Goal: Complete application form: Complete application form

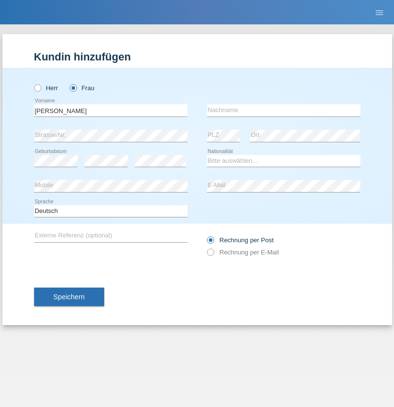
type input "marjorie"
click at [284, 110] on input "text" at bounding box center [284, 110] width 154 height 12
type input "escanilla"
select select "PH"
select select "C"
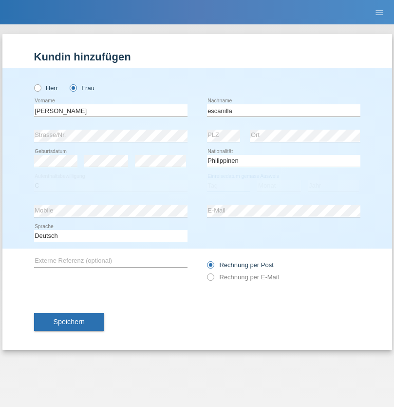
select select "15"
select select "06"
select select "1999"
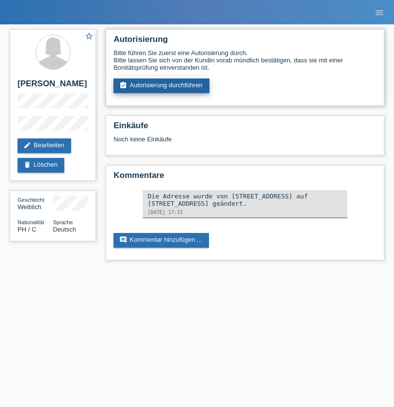
click at [162, 86] on link "assignment_turned_in Autorisierung durchführen" at bounding box center [162, 85] width 96 height 15
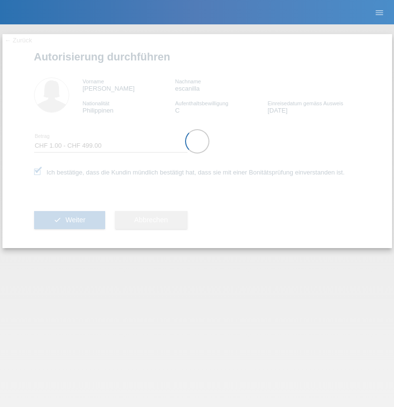
select select "1"
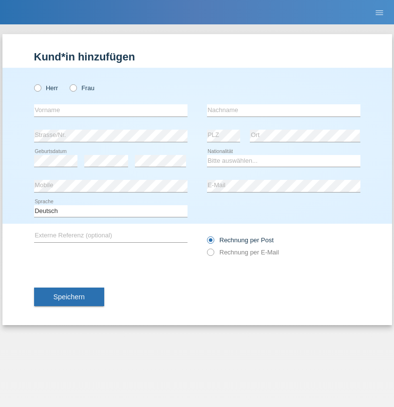
radio input "true"
click at [111, 110] on input "text" at bounding box center [111, 110] width 154 height 12
type input "Natali"
click at [284, 110] on input "text" at bounding box center [284, 110] width 154 height 12
type input "[PERSON_NAME]"
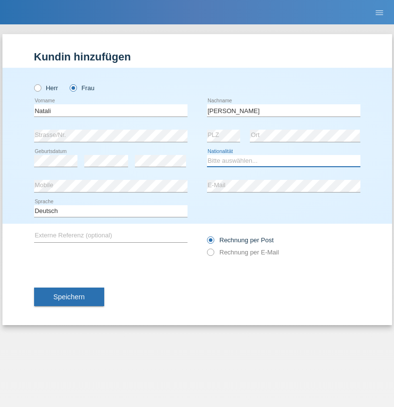
select select "CH"
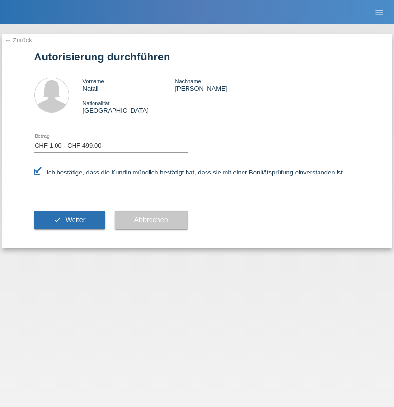
select select "1"
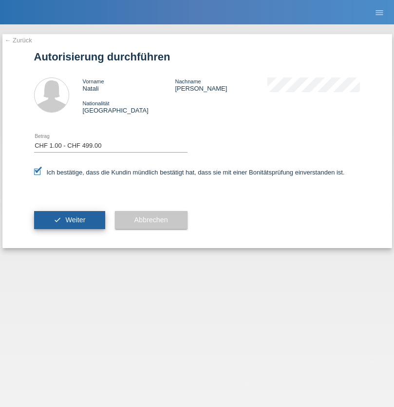
click at [69, 220] on span "Weiter" at bounding box center [75, 220] width 20 height 8
